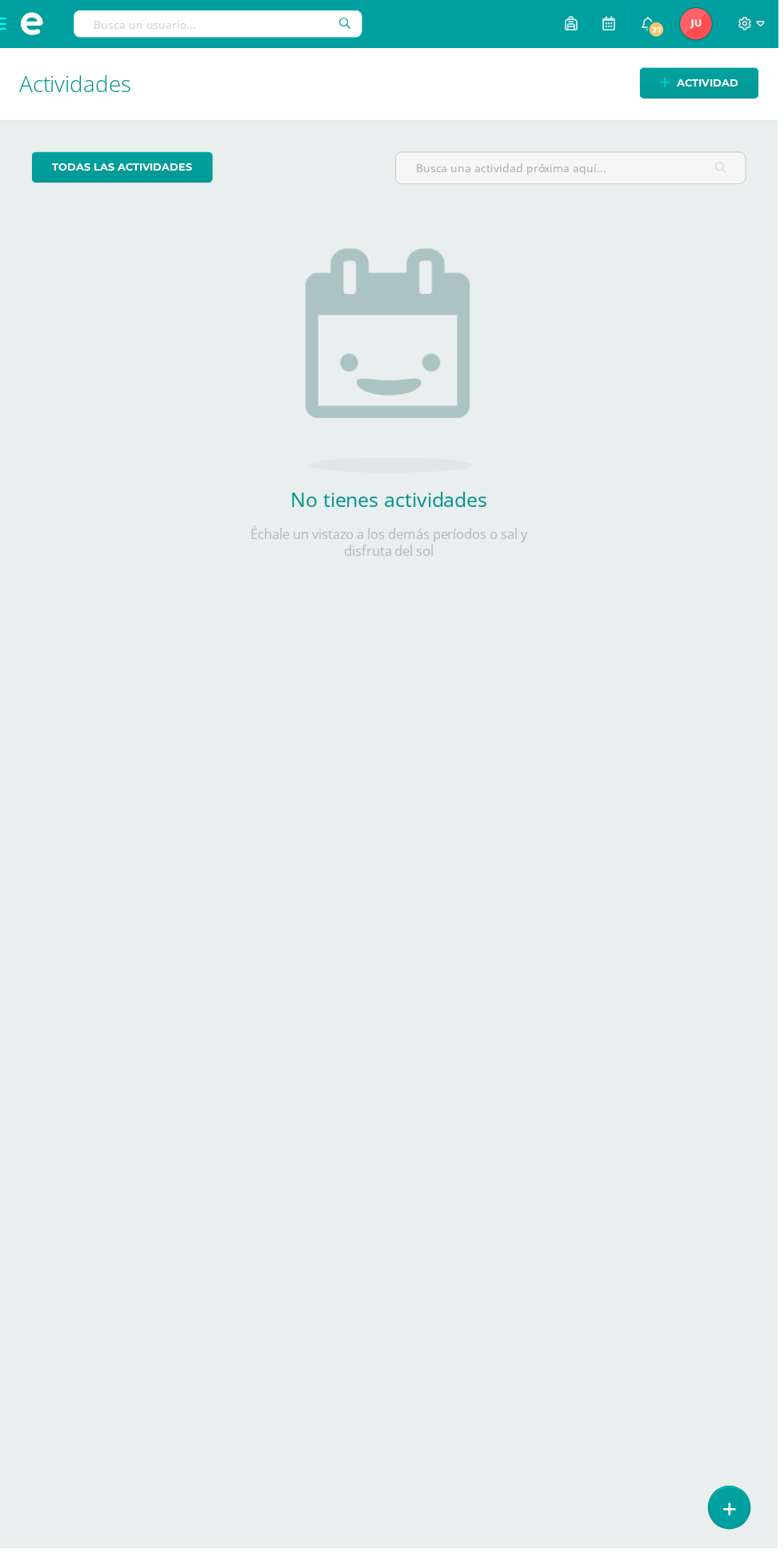
click at [2, 25] on span at bounding box center [31, 24] width 64 height 48
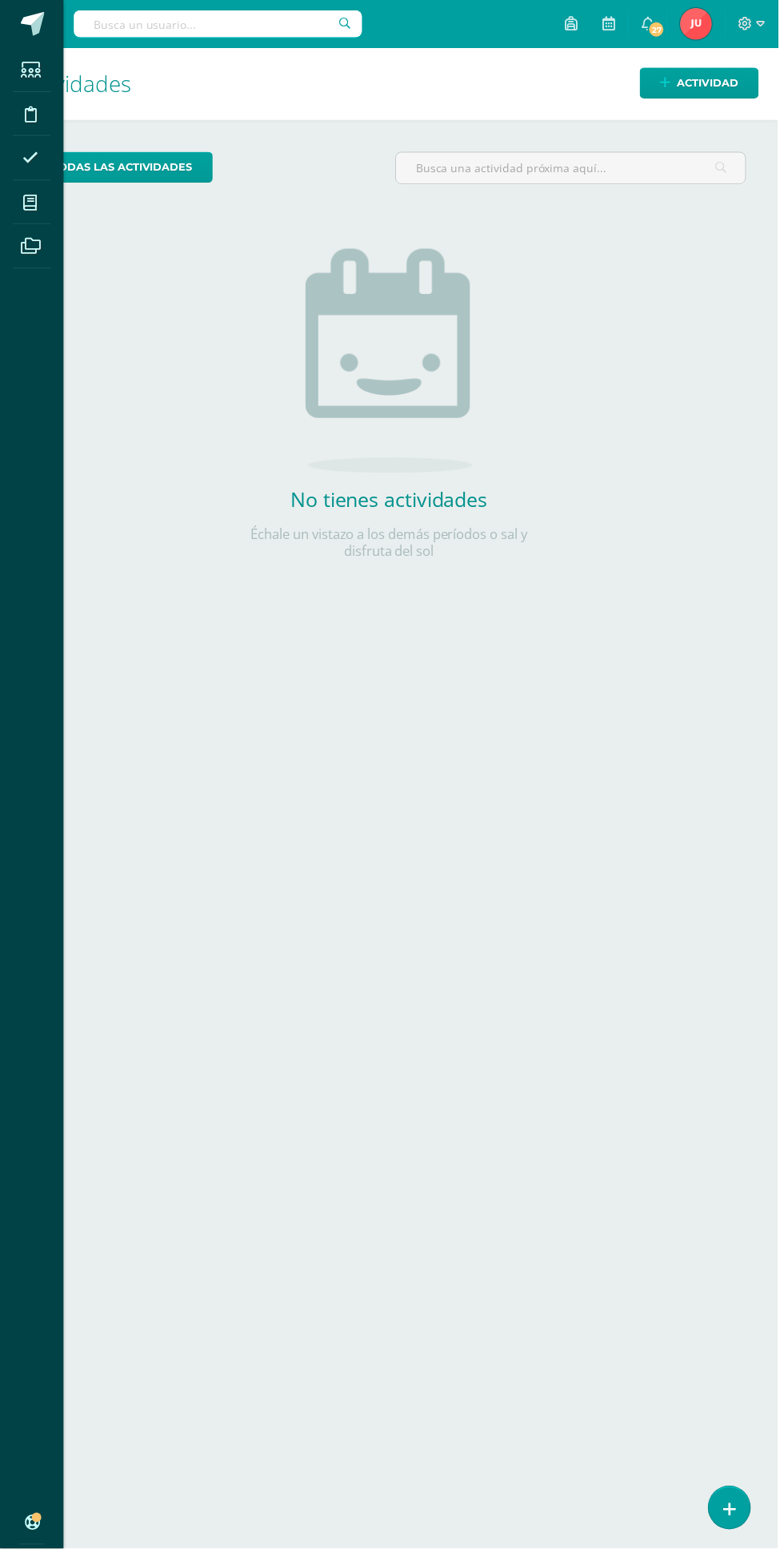
click at [31, 204] on icon at bounding box center [31, 204] width 15 height 16
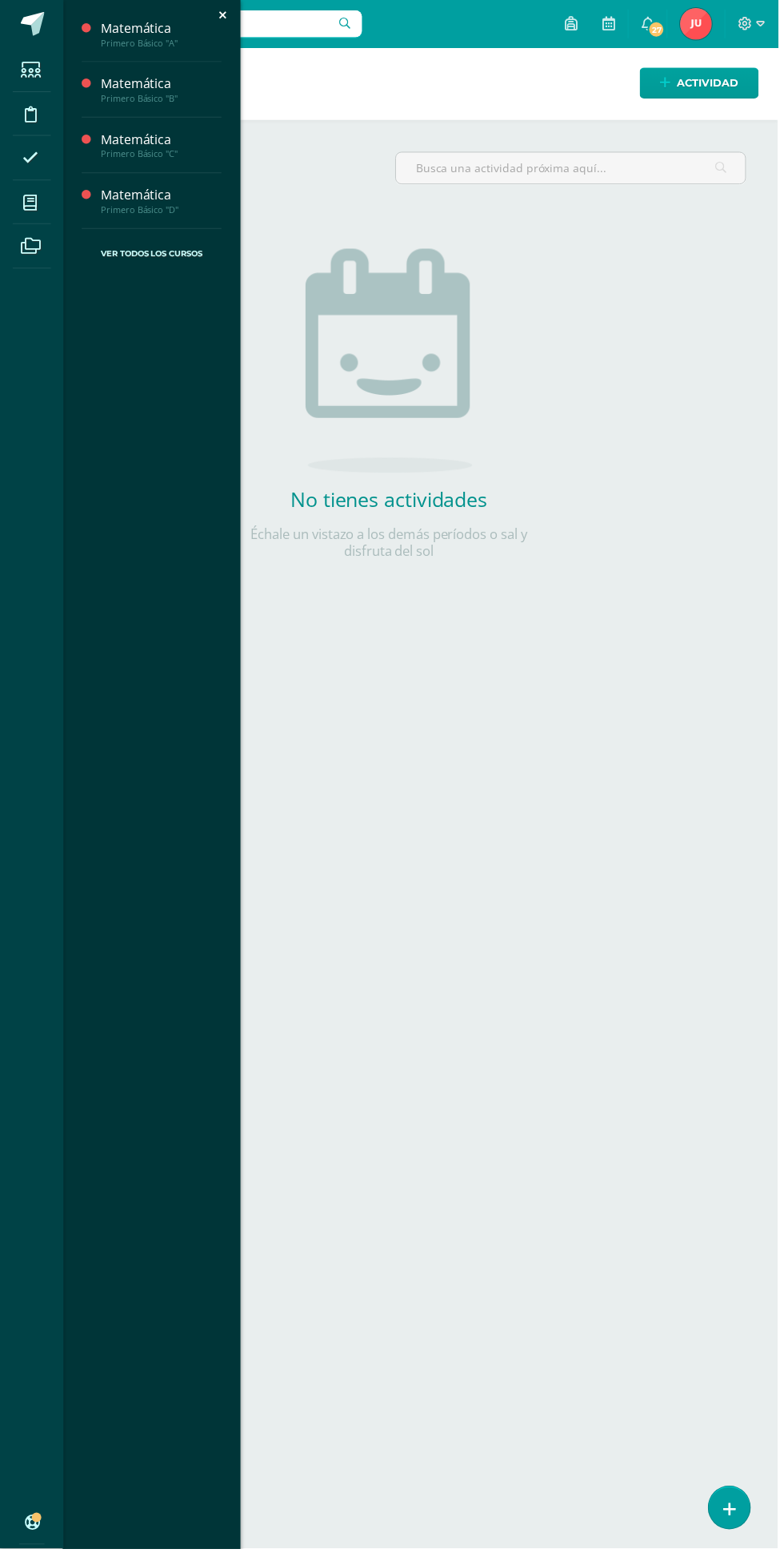
click at [119, 36] on div "Matemática" at bounding box center [162, 28] width 121 height 18
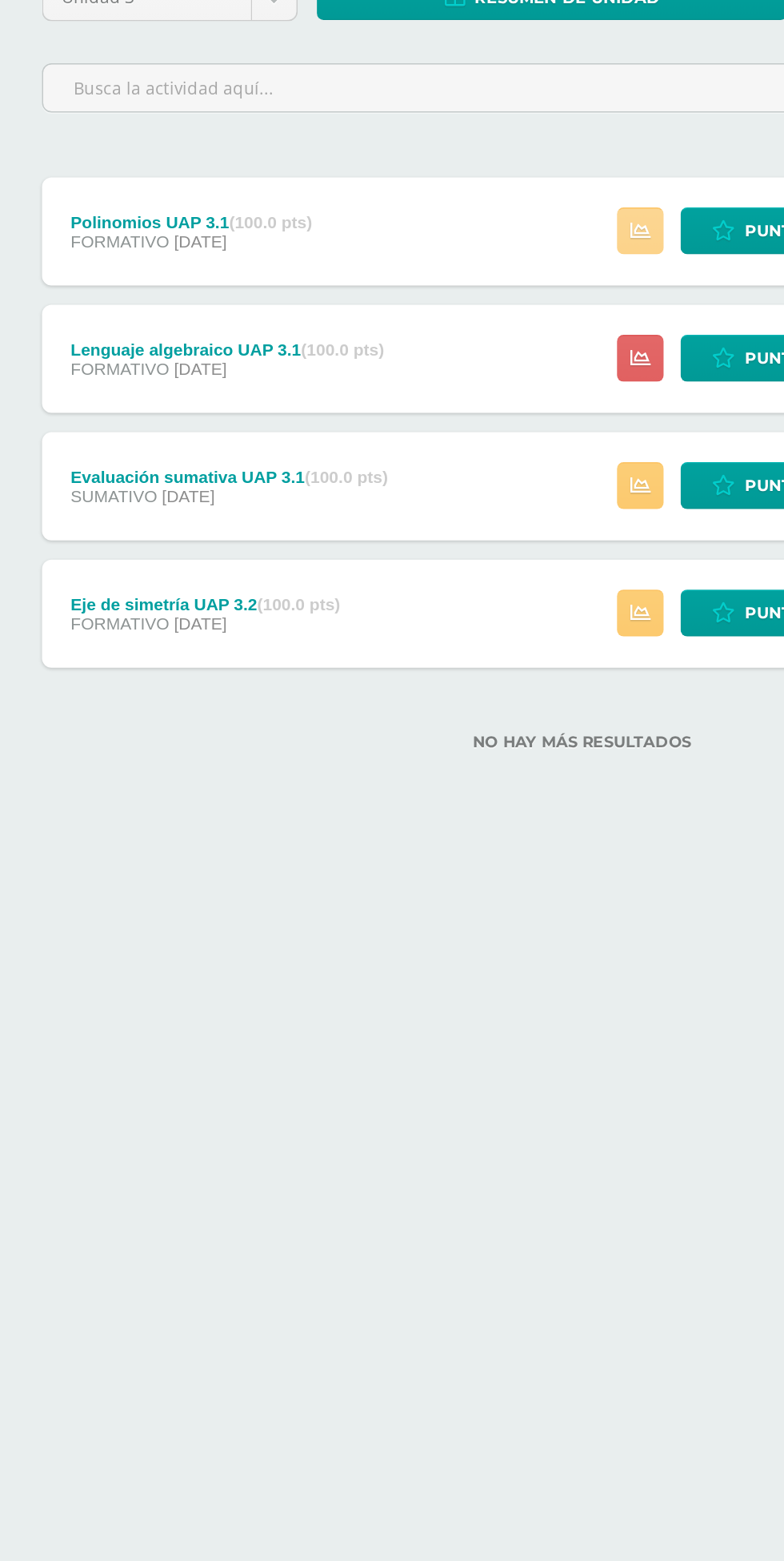
click at [430, 368] on icon at bounding box center [431, 362] width 14 height 14
click at [228, 760] on html "Estudiantes Disciplina Asistencia Mis cursos Archivos Soporte Centro de ayuda Ú…" at bounding box center [392, 380] width 784 height 760
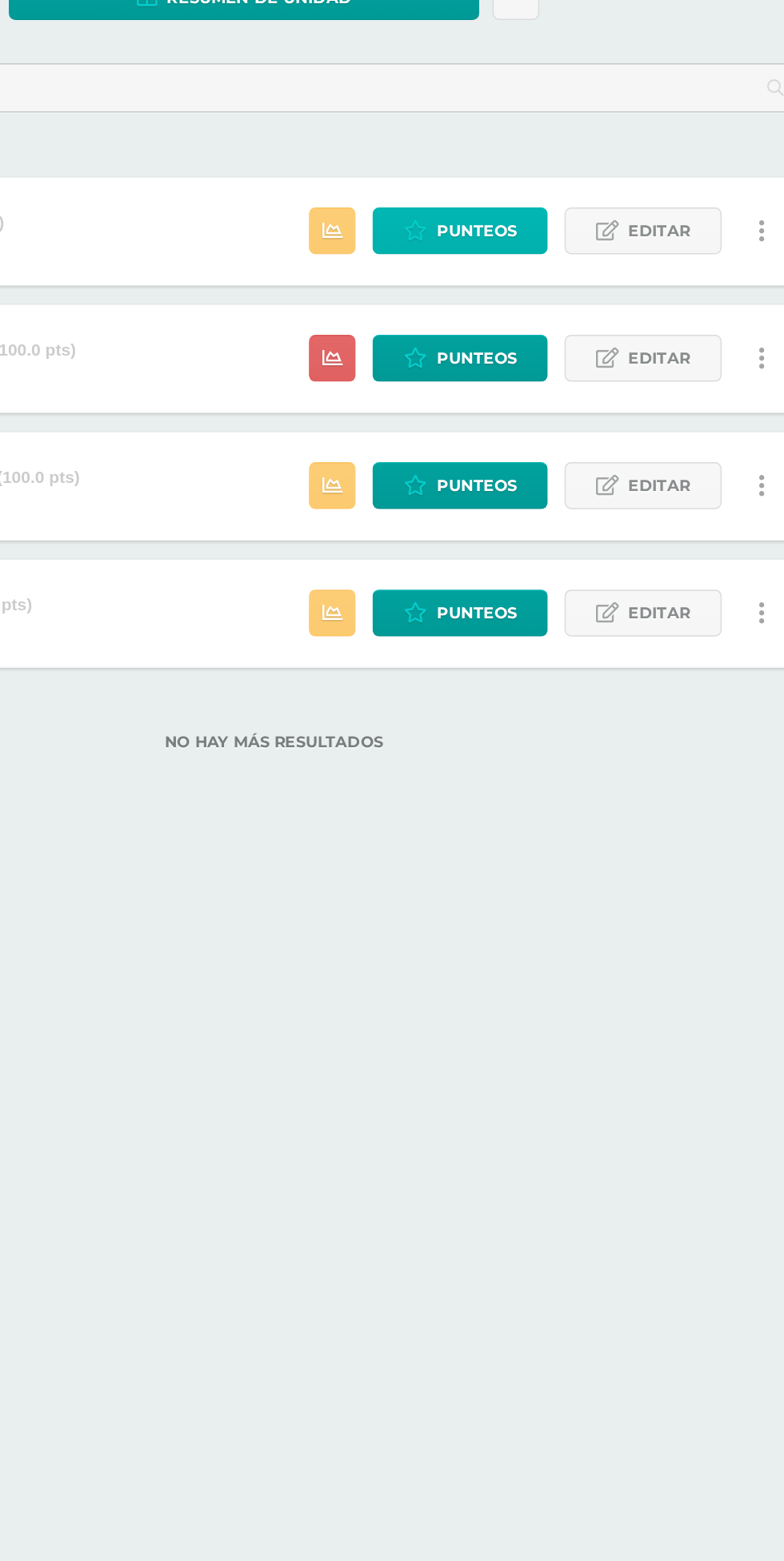
click at [528, 363] on span "Punteos" at bounding box center [527, 362] width 53 height 30
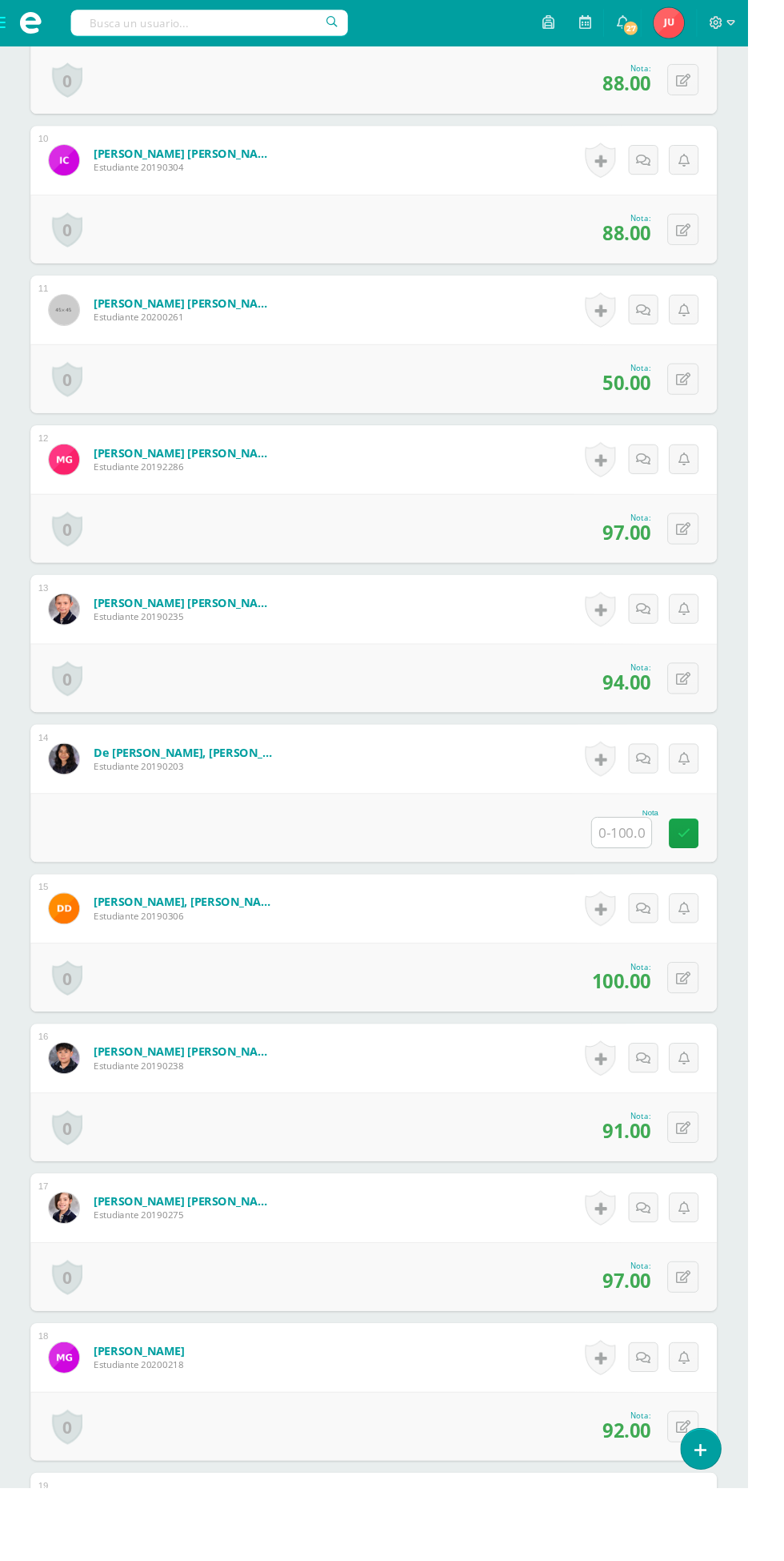
scroll to position [1838, 0]
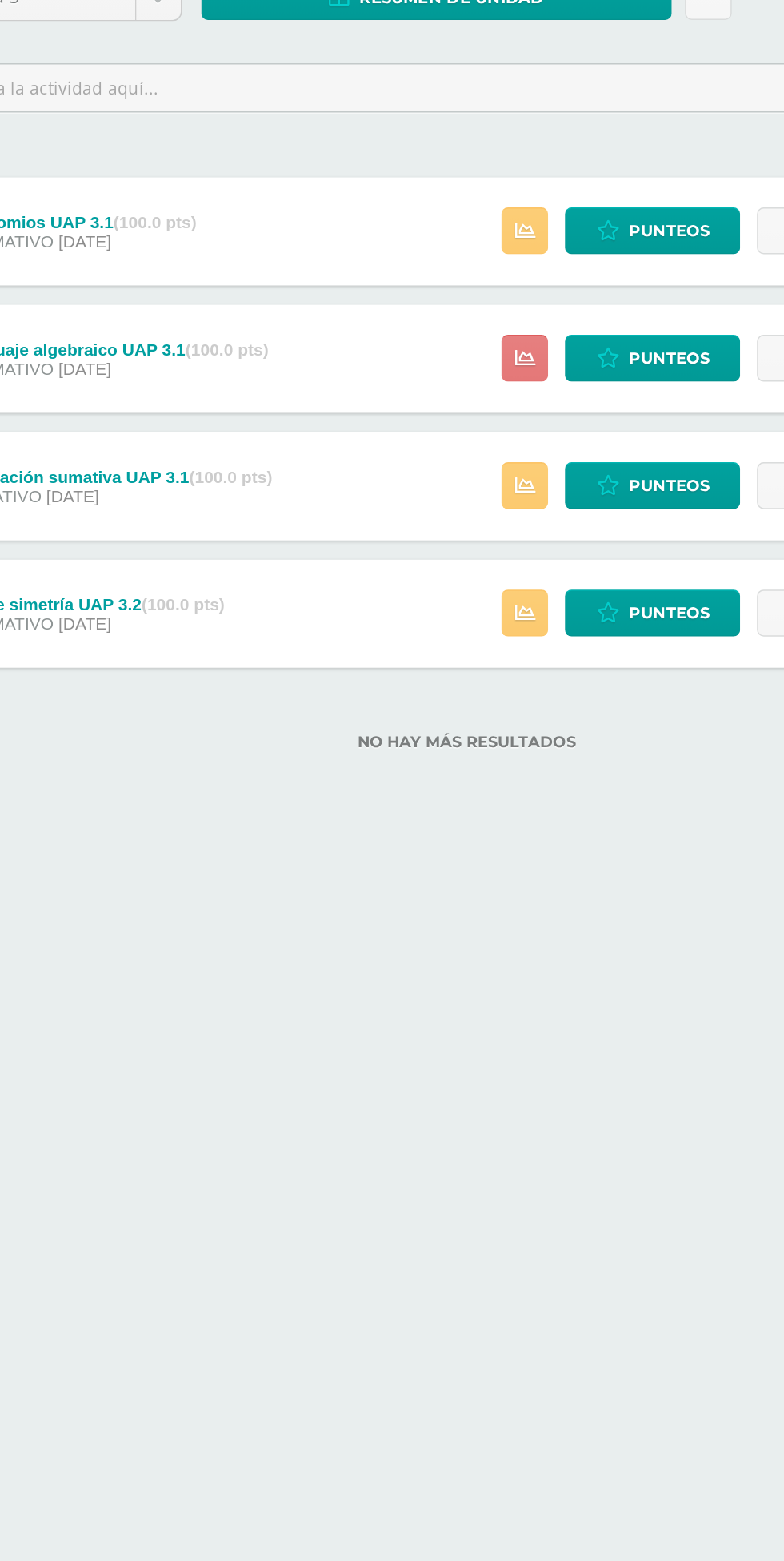
click at [433, 447] on icon at bounding box center [431, 448] width 14 height 14
click at [458, 760] on html "Estudiantes Disciplina Asistencia Mis cursos Archivos Soporte Centro de ayuda Ú…" at bounding box center [392, 380] width 784 height 760
click at [432, 535] on icon at bounding box center [431, 532] width 14 height 14
click at [444, 760] on html "Estudiantes Disciplina Asistencia Mis cursos Archivos Soporte Centro de ayuda Ú…" at bounding box center [392, 380] width 784 height 760
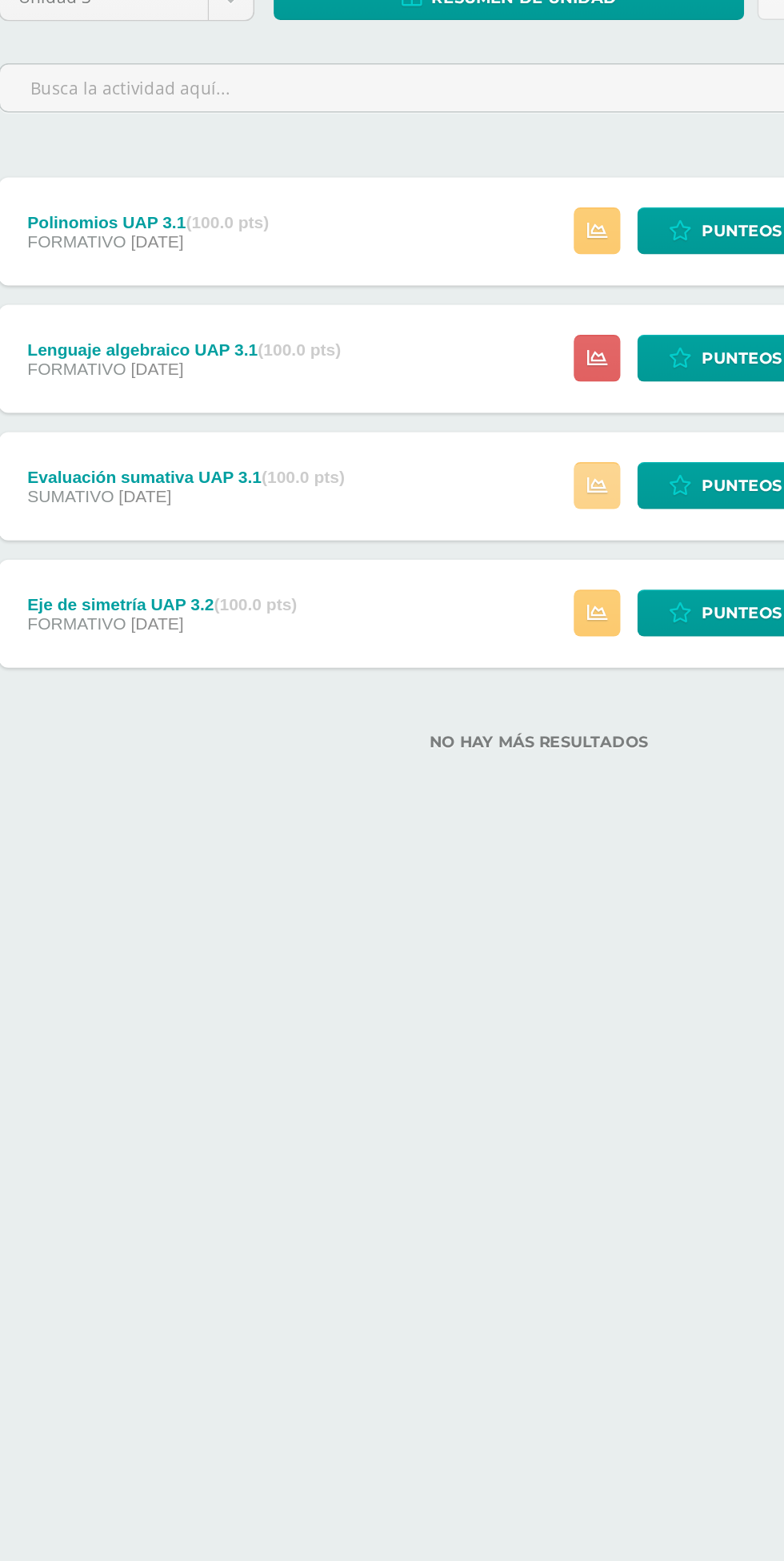
click at [438, 537] on icon at bounding box center [431, 532] width 14 height 14
click at [420, 760] on html "Estudiantes Disciplina Asistencia Mis cursos Archivos Soporte Centro de ayuda Ú…" at bounding box center [392, 380] width 784 height 760
click at [433, 617] on icon at bounding box center [431, 617] width 14 height 14
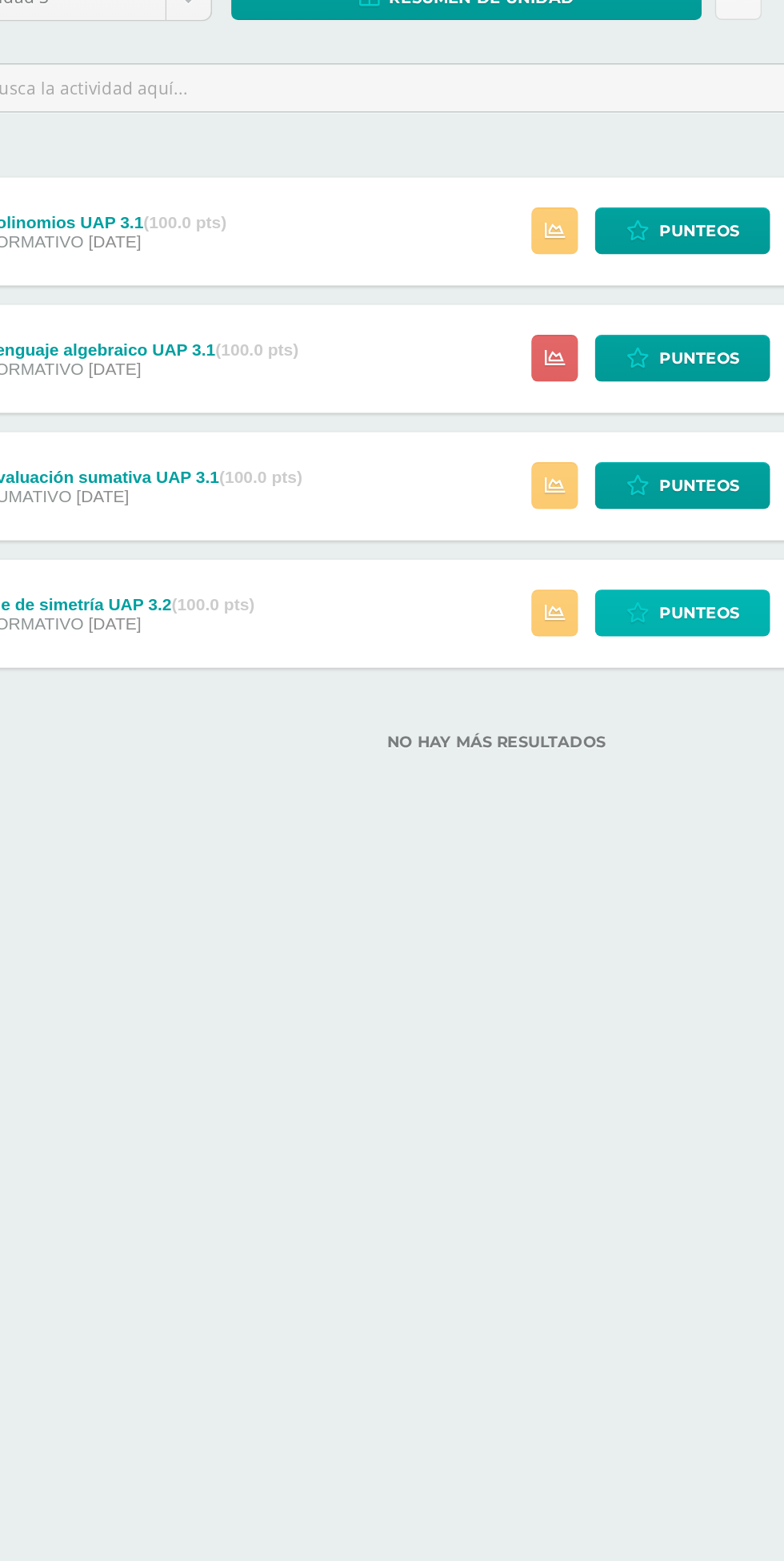
click at [519, 616] on span "Punteos" at bounding box center [527, 617] width 53 height 30
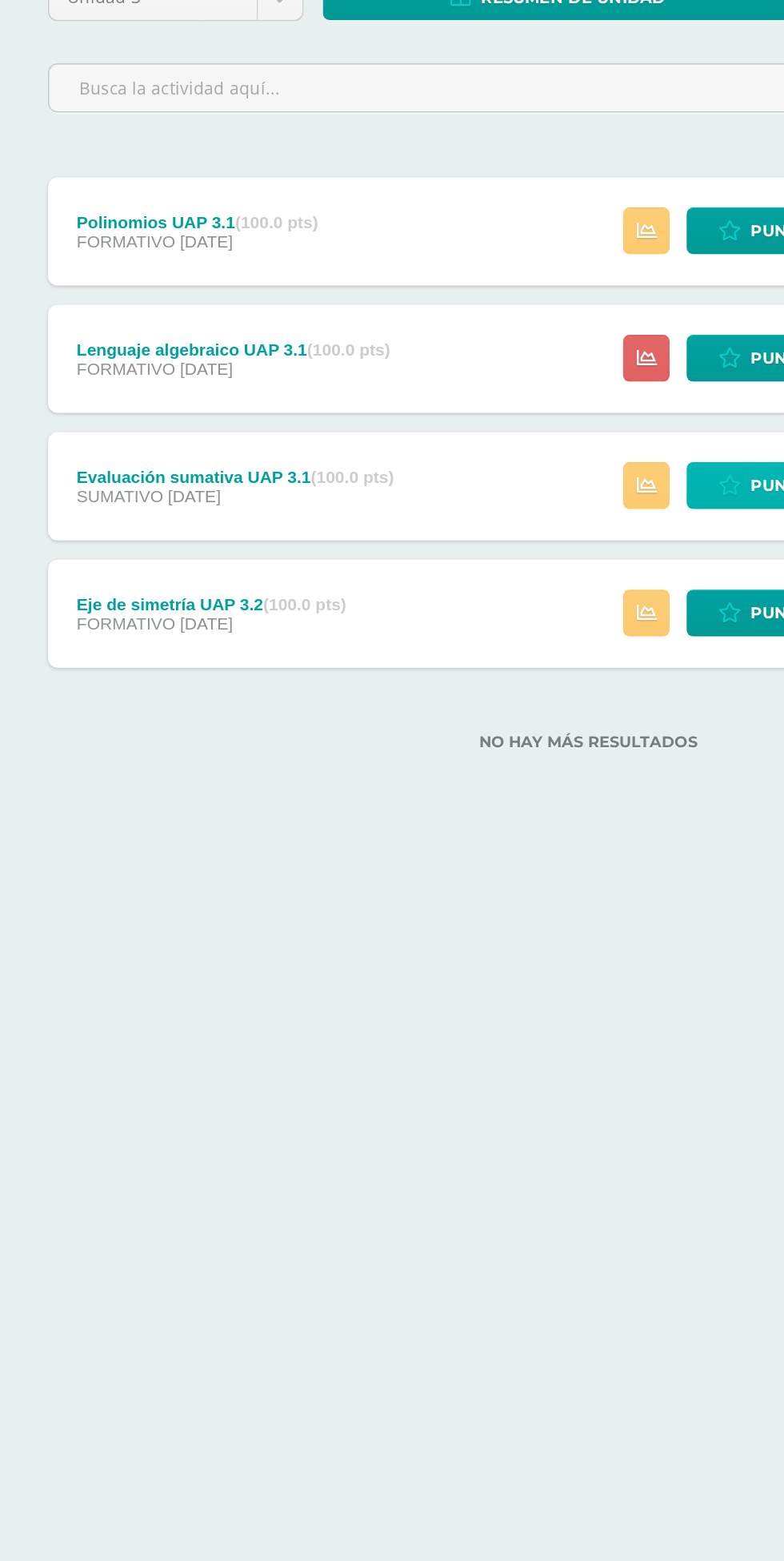
click at [493, 545] on link "Punteos" at bounding box center [516, 532] width 117 height 31
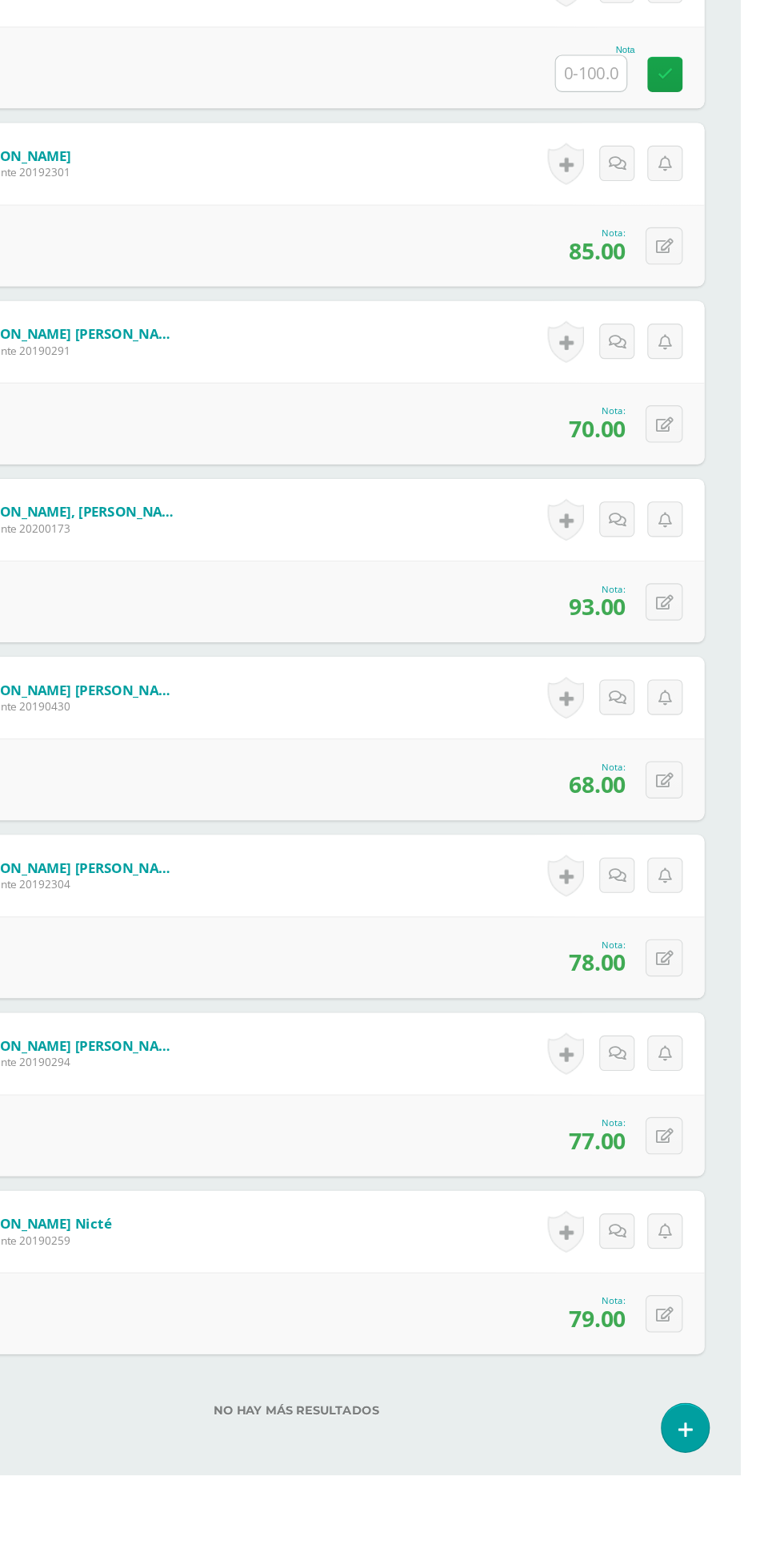
scroll to position [5367, 0]
